Goal: Information Seeking & Learning: Learn about a topic

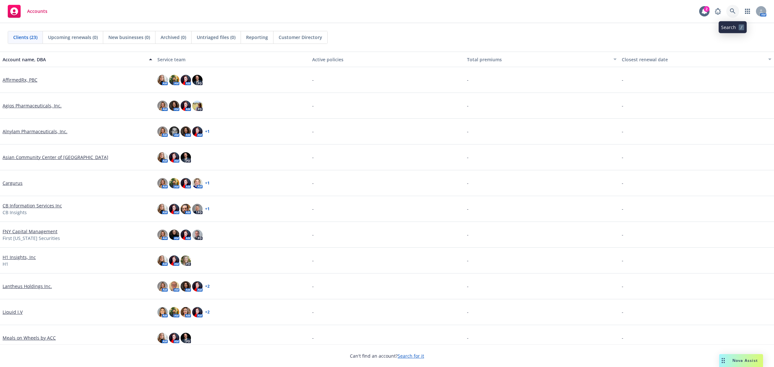
click at [734, 11] on icon at bounding box center [732, 10] width 5 height 5
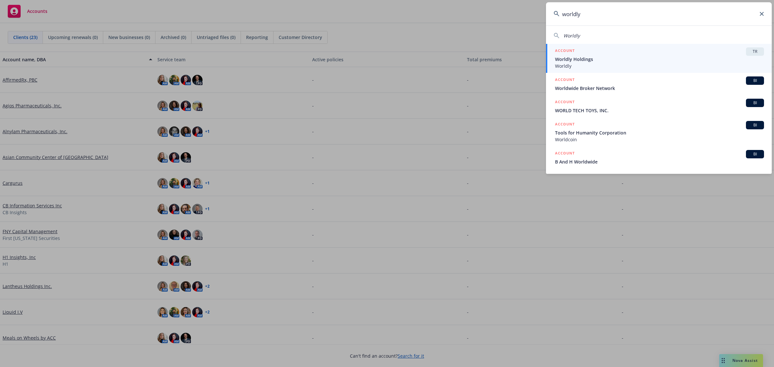
type input "worldly"
click at [681, 62] on span "Worldly Holdings" at bounding box center [659, 59] width 209 height 7
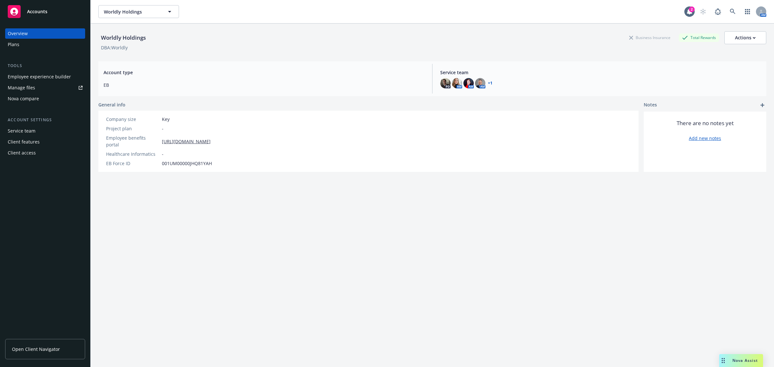
click at [29, 75] on div "Employee experience builder" at bounding box center [39, 77] width 63 height 10
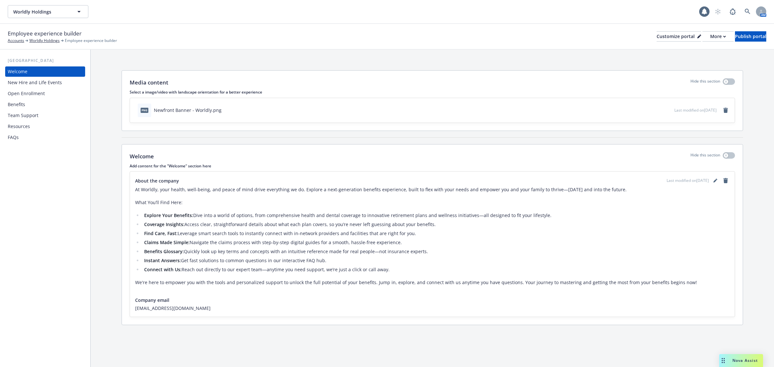
click at [693, 42] on div "Employee experience builder Accounts Worldly Holdings Employee experience build…" at bounding box center [387, 36] width 759 height 14
click at [710, 37] on div "More" at bounding box center [718, 37] width 16 height 10
click at [687, 61] on link "Copy portal link" at bounding box center [683, 63] width 59 height 13
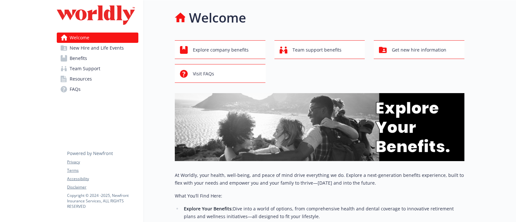
click at [86, 62] on span "Benefits" at bounding box center [78, 58] width 17 height 10
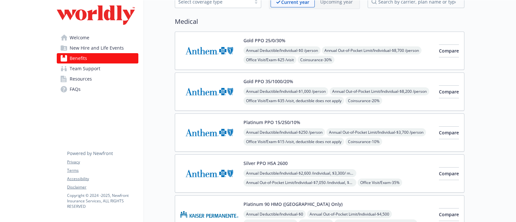
scroll to position [80, 0]
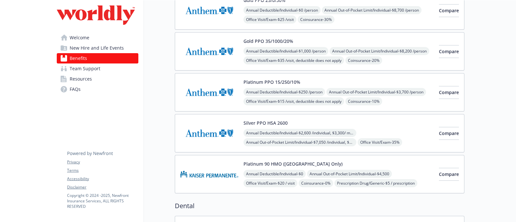
click at [203, 175] on img at bounding box center [209, 174] width 58 height 27
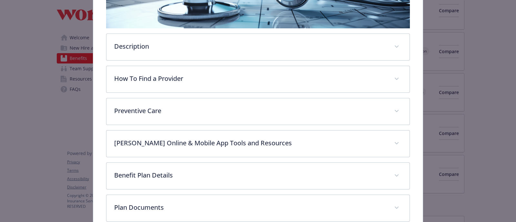
scroll to position [178, 0]
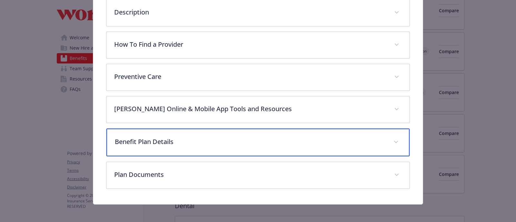
click at [154, 145] on div "Benefit Plan Details" at bounding box center [257, 143] width 303 height 28
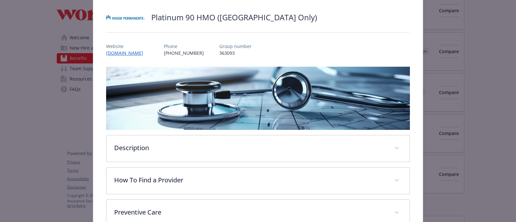
scroll to position [0, 0]
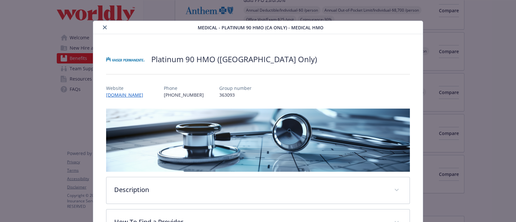
click at [103, 27] on icon "close" at bounding box center [105, 27] width 4 height 4
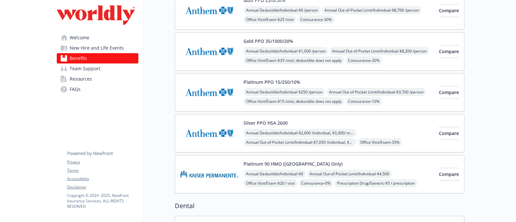
click at [97, 37] on link "Welcome" at bounding box center [98, 38] width 82 height 10
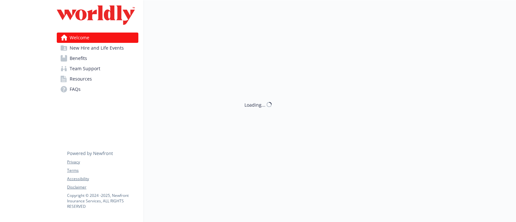
scroll to position [80, 0]
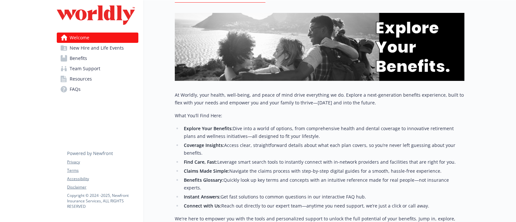
click at [91, 58] on link "Benefits" at bounding box center [98, 58] width 82 height 10
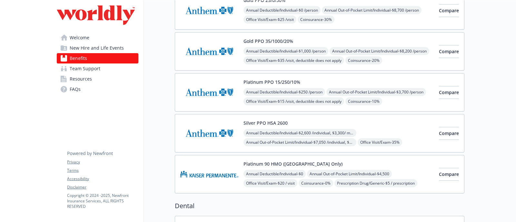
scroll to position [40, 0]
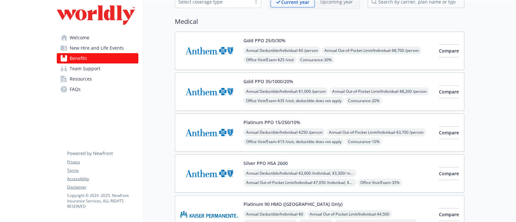
click at [208, 52] on img at bounding box center [209, 50] width 58 height 27
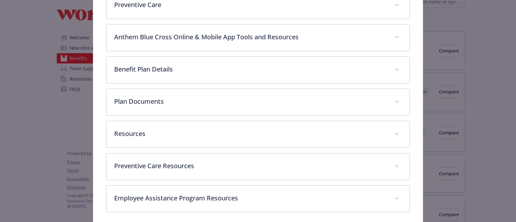
scroll to position [261, 0]
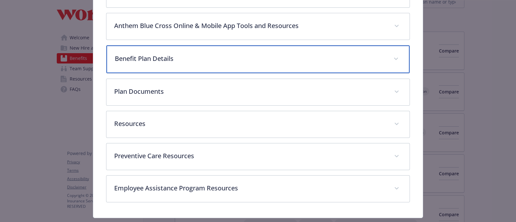
click at [168, 61] on div "Benefit Plan Details" at bounding box center [257, 59] width 303 height 28
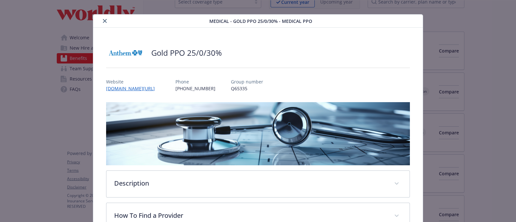
scroll to position [0, 0]
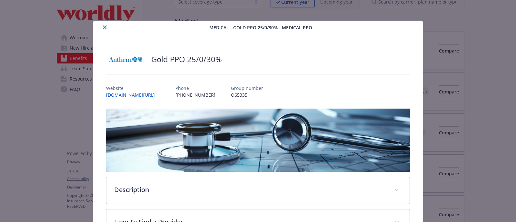
click at [105, 28] on icon "close" at bounding box center [105, 27] width 4 height 4
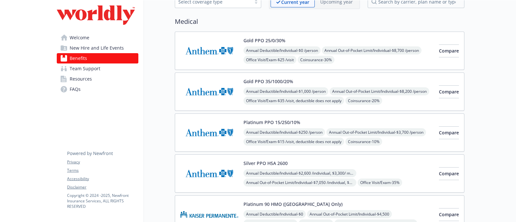
click at [215, 83] on img at bounding box center [209, 91] width 58 height 27
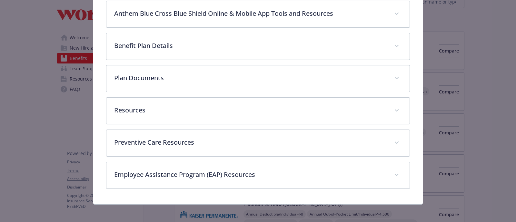
scroll to position [274, 0]
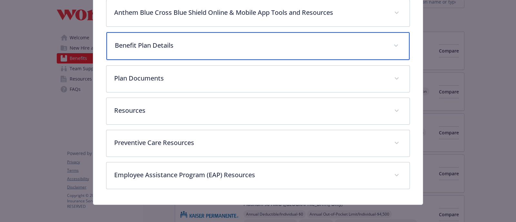
click at [160, 51] on div "Benefit Plan Details" at bounding box center [257, 46] width 303 height 28
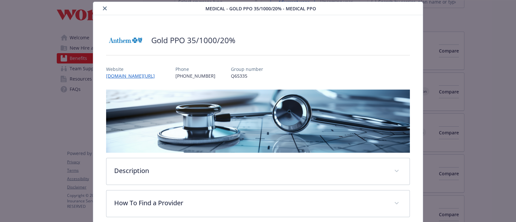
scroll to position [0, 0]
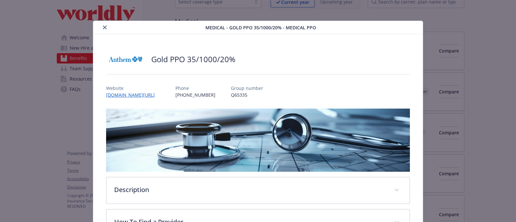
click at [103, 28] on icon "close" at bounding box center [105, 27] width 4 height 4
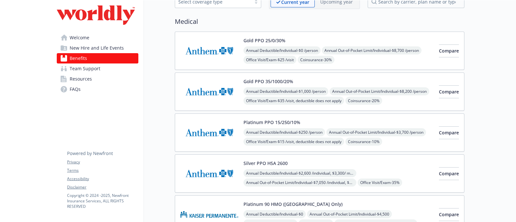
click at [209, 52] on img at bounding box center [209, 50] width 58 height 27
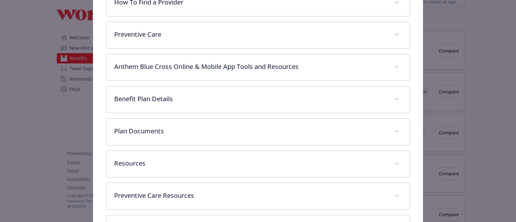
scroll to position [221, 0]
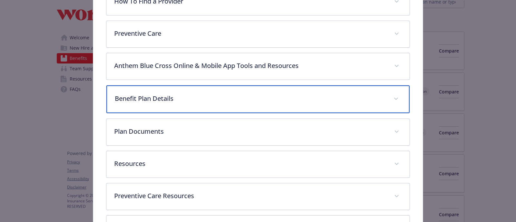
click at [148, 105] on div "Benefit Plan Details" at bounding box center [257, 99] width 303 height 28
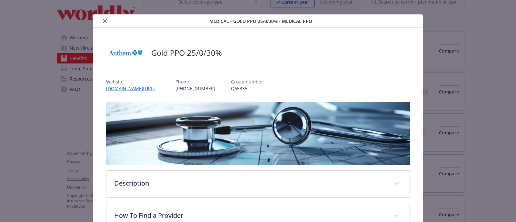
scroll to position [0, 0]
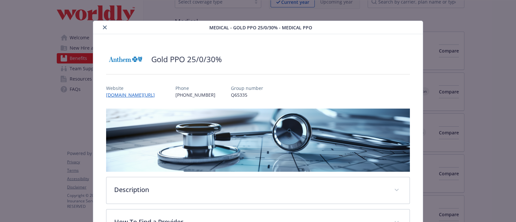
click at [101, 24] on button "close" at bounding box center [105, 28] width 8 height 8
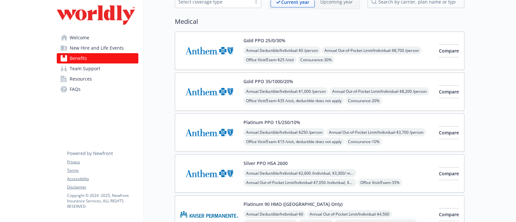
click at [230, 91] on img at bounding box center [209, 91] width 58 height 27
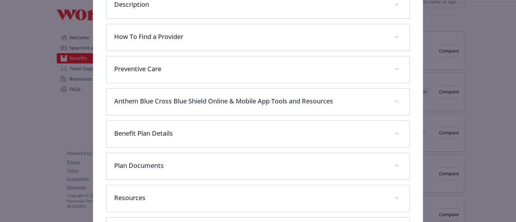
scroll to position [221, 0]
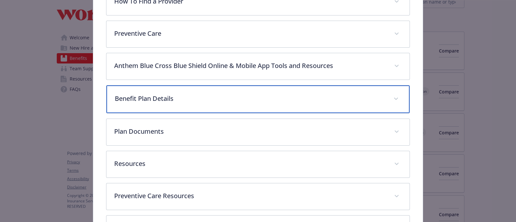
click at [200, 102] on div "Benefit Plan Details" at bounding box center [257, 99] width 303 height 28
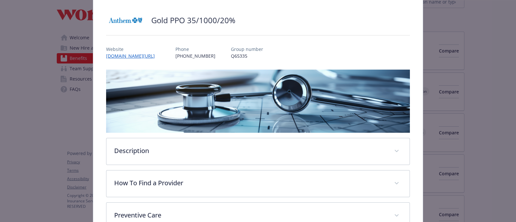
scroll to position [0, 0]
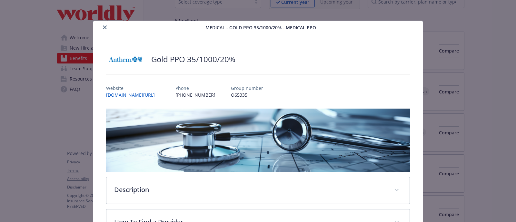
click at [103, 29] on icon "close" at bounding box center [105, 27] width 4 height 4
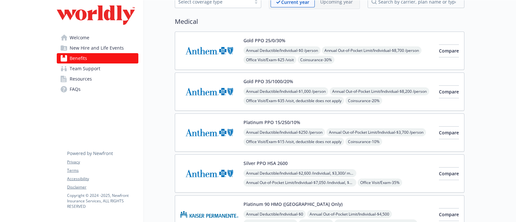
click at [213, 135] on img at bounding box center [209, 132] width 58 height 27
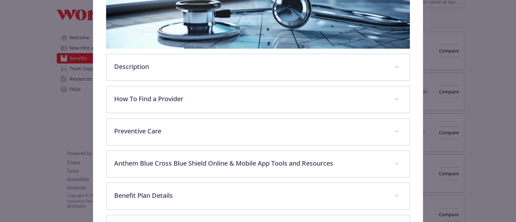
scroll to position [140, 0]
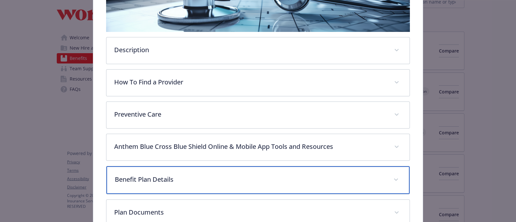
click at [162, 180] on p "Benefit Plan Details" at bounding box center [250, 180] width 271 height 10
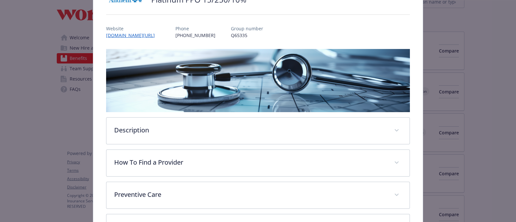
scroll to position [0, 0]
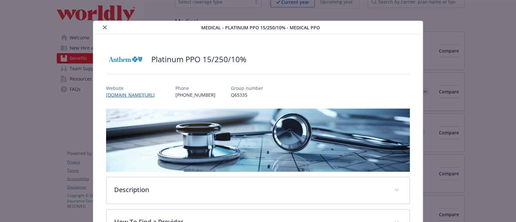
click at [103, 25] on button "close" at bounding box center [105, 28] width 8 height 8
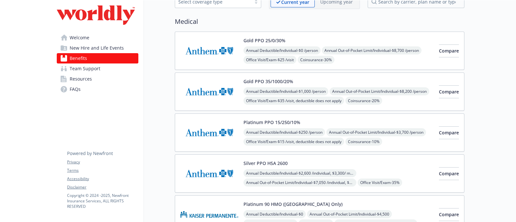
click at [215, 42] on img at bounding box center [209, 50] width 58 height 27
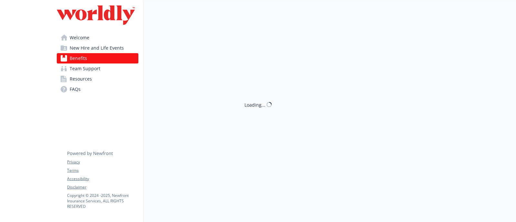
scroll to position [40, 0]
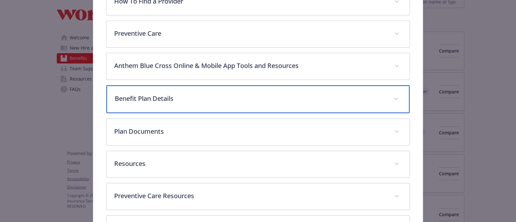
click at [162, 94] on p "Benefit Plan Details" at bounding box center [250, 99] width 271 height 10
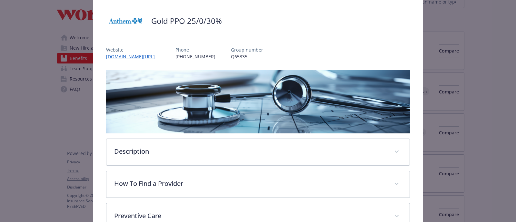
scroll to position [18, 0]
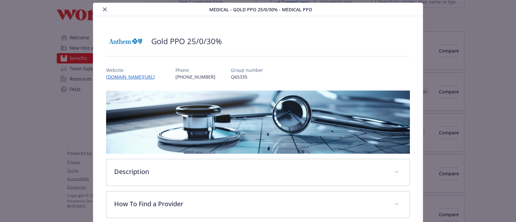
click at [101, 9] on button "close" at bounding box center [105, 9] width 8 height 8
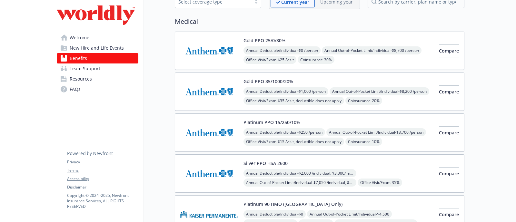
click at [199, 93] on img at bounding box center [209, 91] width 58 height 27
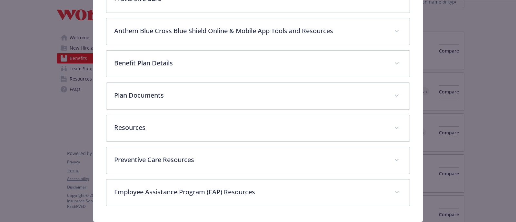
scroll to position [274, 0]
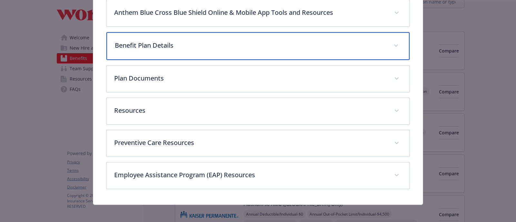
click at [147, 48] on div "Benefit Plan Details" at bounding box center [257, 46] width 303 height 28
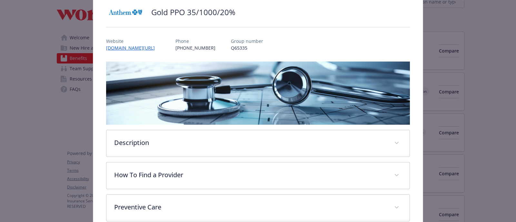
scroll to position [0, 0]
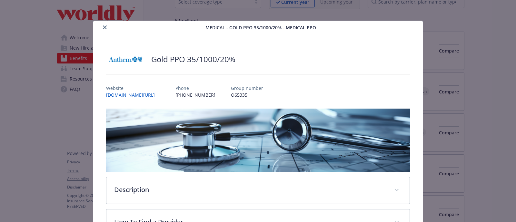
click at [103, 28] on div "Medical - Gold PPO 35/1000/20% - Medical PPO" at bounding box center [258, 27] width 330 height 13
click at [103, 28] on icon "close" at bounding box center [105, 27] width 4 height 4
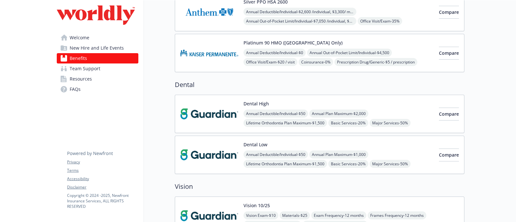
click at [225, 48] on img at bounding box center [209, 52] width 58 height 27
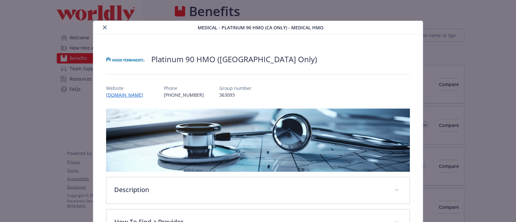
scroll to position [202, 0]
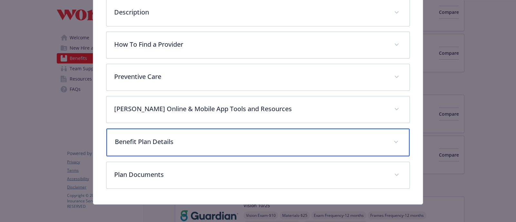
click at [159, 143] on p "Benefit Plan Details" at bounding box center [250, 142] width 271 height 10
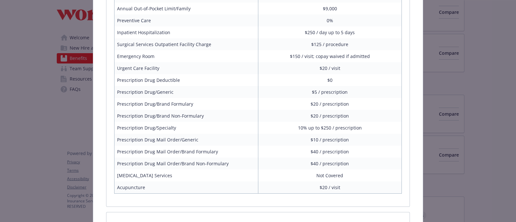
scroll to position [419, 0]
